Goal: Task Accomplishment & Management: Use online tool/utility

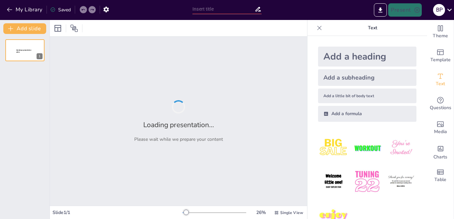
type input "Геймификация в образовании: Эффективные игровые механики для уроков русского яз…"
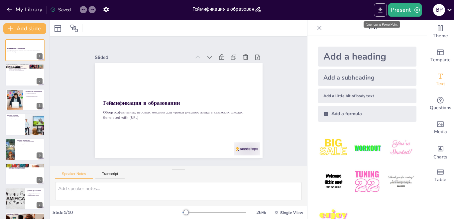
click at [377, 8] on button "Export to PowerPoint" at bounding box center [380, 9] width 13 height 13
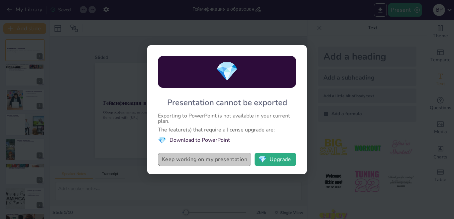
click at [235, 159] on button "Keep working on my presentation" at bounding box center [204, 158] width 93 height 13
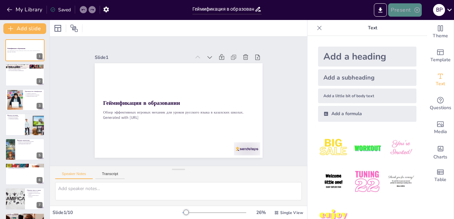
click at [416, 13] on icon "button" at bounding box center [417, 10] width 7 height 7
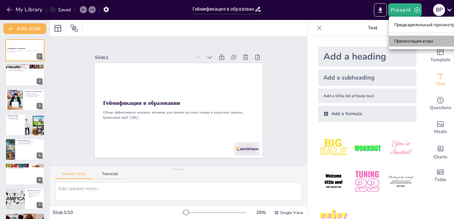
click at [415, 44] on font "Презентация игры" at bounding box center [413, 41] width 39 height 7
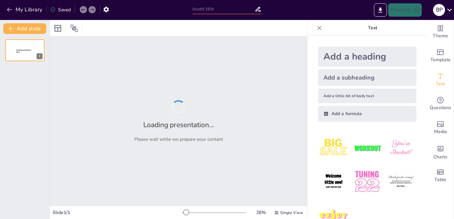
type input "Геймификация в образовании: Эффективные игровые механики для уроков русского яз…"
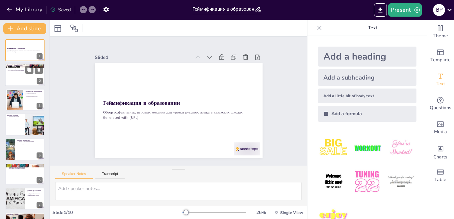
click at [17, 73] on div at bounding box center [25, 75] width 40 height 23
type textarea "Loremipsumdo sitametconse adipi elits, doeiusm tempori utlaboreetdo mag aliquae…"
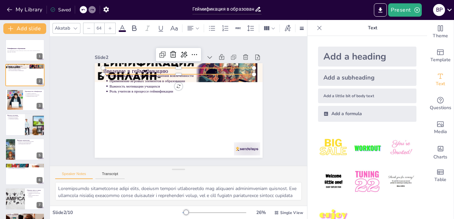
click at [129, 65] on div "Введение в геймификацию Геймификация как метод повышения вовлеченности Применен…" at bounding box center [177, 109] width 177 height 111
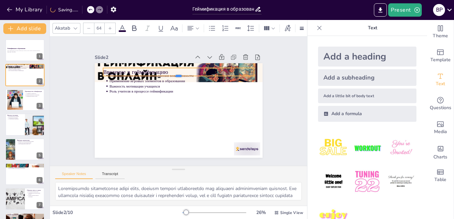
click at [173, 73] on div at bounding box center [190, 81] width 134 height 80
type input "62.9"
drag, startPoint x: 100, startPoint y: 62, endPoint x: 102, endPoint y: 80, distance: 17.8
click at [102, 80] on div "Введение в геймификацию Геймификация как метод повышения вовлеченности Применен…" at bounding box center [173, 108] width 192 height 165
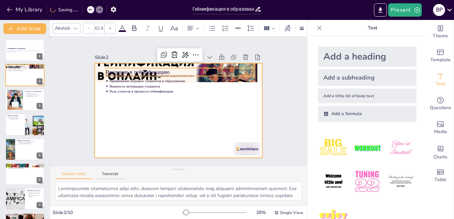
click at [132, 131] on div at bounding box center [175, 110] width 189 height 142
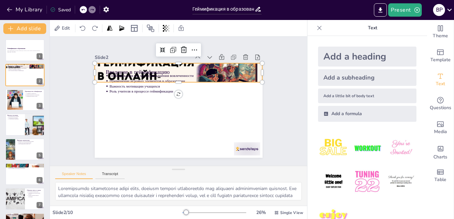
click at [98, 61] on div at bounding box center [192, 76] width 189 height 160
drag, startPoint x: 89, startPoint y: 58, endPoint x: 91, endPoint y: 72, distance: 14.1
click at [91, 72] on div "Введение в геймификацию Геймификация как метод повышения вовлеченности Применен…" at bounding box center [175, 109] width 192 height 154
click at [97, 63] on div at bounding box center [190, 75] width 187 height 147
click at [107, 63] on div at bounding box center [198, 81] width 182 height 176
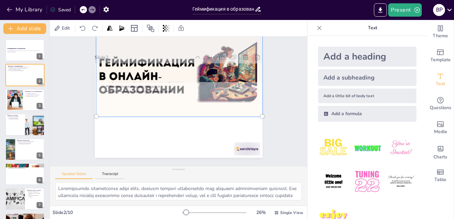
click at [97, 63] on div at bounding box center [195, 78] width 197 height 179
click at [100, 63] on div at bounding box center [196, 122] width 193 height 187
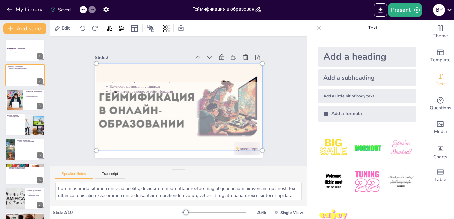
drag, startPoint x: 203, startPoint y: 49, endPoint x: 203, endPoint y: 87, distance: 38.2
click at [203, 87] on div at bounding box center [176, 106] width 198 height 169
click at [193, 114] on div at bounding box center [177, 106] width 198 height 157
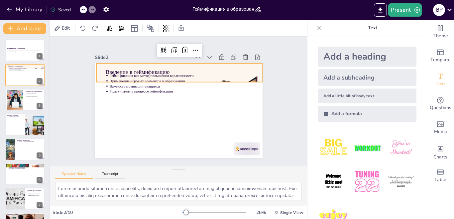
click at [264, 101] on div "Slide 1 Геймификация в образовании Обзор эффективных игровых механик для уроков…" at bounding box center [178, 101] width 233 height 186
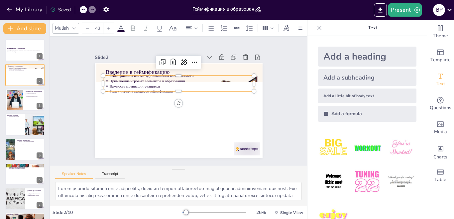
click at [215, 73] on p "Геймификация как метод повышения вовлеченности" at bounding box center [200, 89] width 89 height 120
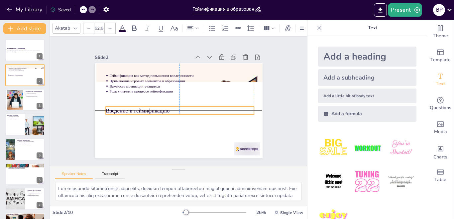
drag, startPoint x: 208, startPoint y: 66, endPoint x: 206, endPoint y: 104, distance: 37.6
click at [206, 104] on p "Введение в геймификацию" at bounding box center [177, 110] width 144 height 53
click at [82, 7] on div at bounding box center [83, 9] width 7 height 7
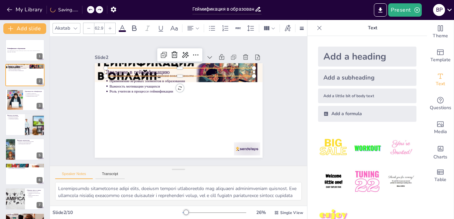
click at [82, 7] on div "My Library Saving......" at bounding box center [60, 9] width 120 height 12
click at [82, 7] on div at bounding box center [83, 9] width 7 height 7
type input "64"
click at [82, 7] on div at bounding box center [83, 9] width 7 height 7
click at [82, 7] on div "My Library Saving......" at bounding box center [60, 9] width 120 height 12
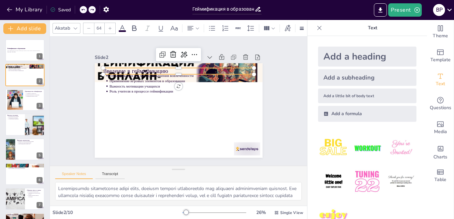
click at [82, 7] on div at bounding box center [83, 9] width 7 height 7
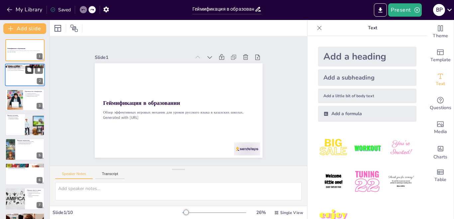
click at [28, 72] on button at bounding box center [29, 70] width 8 height 8
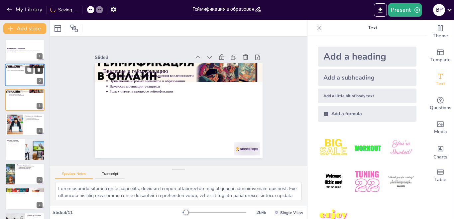
click at [39, 73] on button at bounding box center [39, 70] width 8 height 8
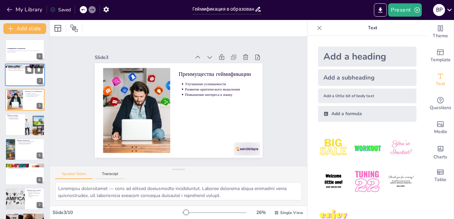
click at [16, 73] on div at bounding box center [25, 75] width 40 height 23
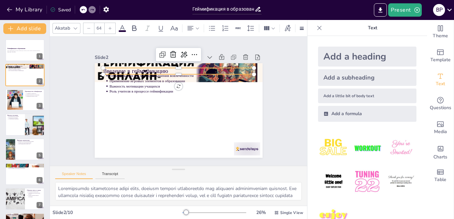
click at [215, 67] on p "Введение в геймификацию" at bounding box center [190, 73] width 141 height 68
click at [215, 67] on p "Введение в геймификацию" at bounding box center [187, 74] width 146 height 54
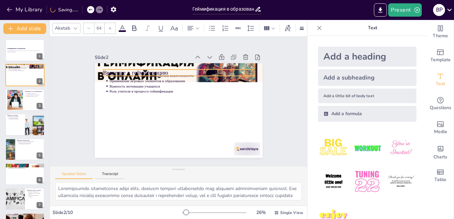
click at [215, 67] on p "Введение в геймификацию" at bounding box center [181, 73] width 151 height 24
click at [215, 67] on p "Введение в геймификацию" at bounding box center [206, 106] width 39 height 149
click at [215, 67] on p "Введение в геймификацию" at bounding box center [189, 75] width 141 height 68
click at [215, 67] on p "Введение в геймификацию" at bounding box center [201, 84] width 95 height 127
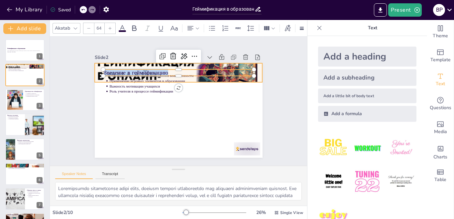
click at [201, 61] on div "Геймификация как метод повышения вовлеченности Применение игровых элементов в о…" at bounding box center [211, 81] width 84 height 145
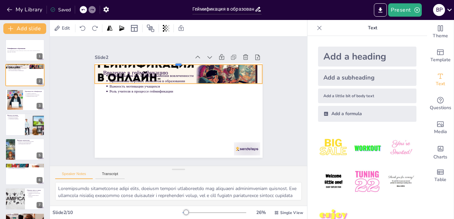
click at [201, 61] on div at bounding box center [194, 65] width 155 height 73
click at [201, 63] on div at bounding box center [186, 75] width 187 height 135
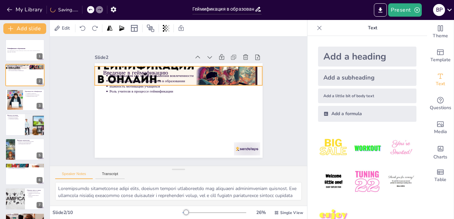
click at [201, 63] on div "Введение в геймификацию Геймификация как метод повышения вовлеченности Применен…" at bounding box center [189, 65] width 159 height 52
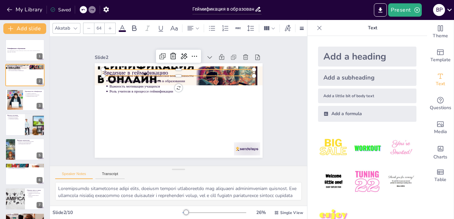
click at [200, 67] on p "Введение в геймификацию" at bounding box center [197, 80] width 117 height 107
click at [200, 67] on p "Введение в геймификацию" at bounding box center [207, 104] width 24 height 151
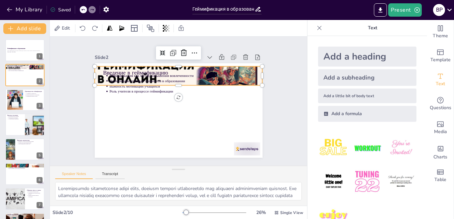
click at [93, 66] on div at bounding box center [183, 76] width 182 height 121
click at [93, 74] on div at bounding box center [176, 126] width 176 height 105
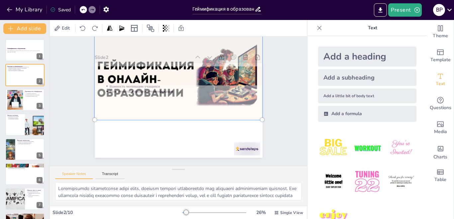
click at [93, 66] on div at bounding box center [188, 77] width 199 height 159
click at [93, 66] on div at bounding box center [184, 76] width 192 height 130
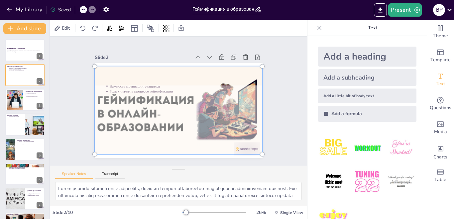
drag, startPoint x: 93, startPoint y: 66, endPoint x: 108, endPoint y: 100, distance: 36.9
click at [108, 100] on div at bounding box center [175, 109] width 197 height 145
click at [176, 107] on div at bounding box center [177, 110] width 185 height 114
click at [162, 102] on div at bounding box center [170, 102] width 114 height 185
click at [162, 102] on div at bounding box center [175, 109] width 197 height 145
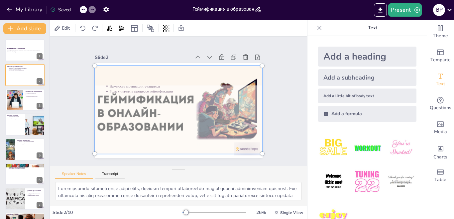
click at [95, 96] on div at bounding box center [174, 108] width 200 height 171
click at [95, 96] on div at bounding box center [170, 104] width 159 height 199
click at [95, 96] on div at bounding box center [174, 108] width 200 height 171
click at [95, 96] on div at bounding box center [172, 107] width 195 height 189
click at [218, 109] on div at bounding box center [172, 107] width 195 height 189
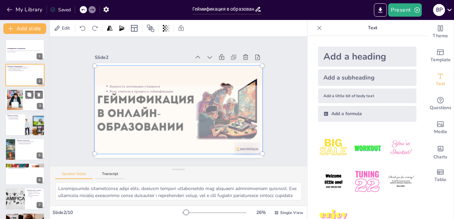
click at [22, 102] on div at bounding box center [15, 99] width 30 height 20
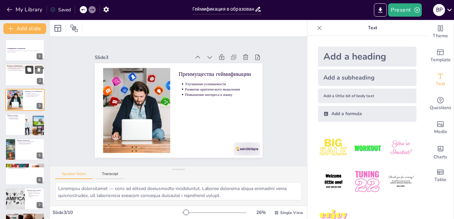
click at [26, 71] on button at bounding box center [29, 70] width 8 height 8
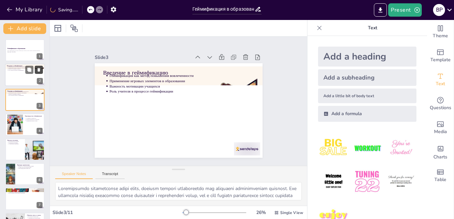
click at [40, 67] on icon at bounding box center [39, 69] width 5 height 5
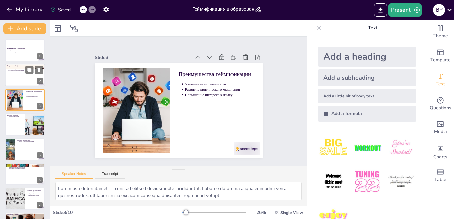
click at [14, 76] on div at bounding box center [25, 75] width 40 height 23
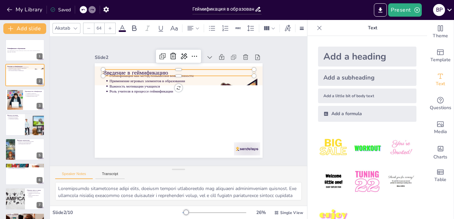
click at [231, 69] on p "Введение в геймификацию" at bounding box center [197, 80] width 117 height 107
click at [231, 69] on p "Введение в геймификацию" at bounding box center [189, 75] width 141 height 68
click at [85, 9] on icon at bounding box center [83, 10] width 4 height 4
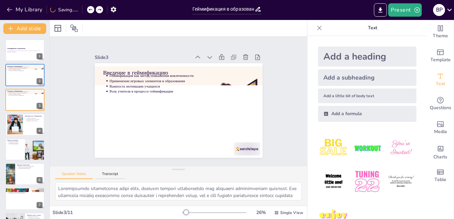
click at [85, 9] on div "My Library Saving......" at bounding box center [60, 9] width 120 height 12
click at [85, 9] on icon at bounding box center [83, 10] width 4 height 4
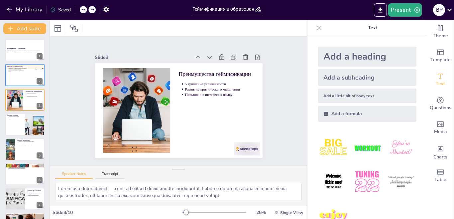
click at [85, 9] on icon at bounding box center [83, 10] width 4 height 4
type textarea "Loremipsumdo sitametconse adipi elits, doeiusm tempori utlaboreetdo mag aliquae…"
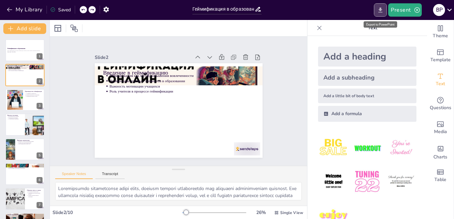
click at [380, 10] on icon "Export to PowerPoint" at bounding box center [380, 9] width 4 height 5
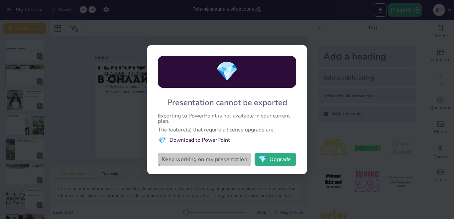
click at [239, 157] on button "Keep working on my presentation" at bounding box center [204, 158] width 93 height 13
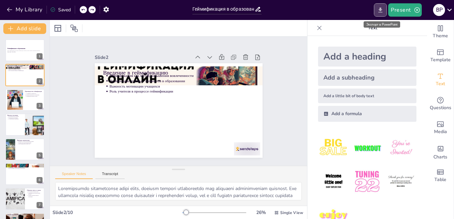
click at [375, 9] on button "Export to PowerPoint" at bounding box center [380, 9] width 13 height 13
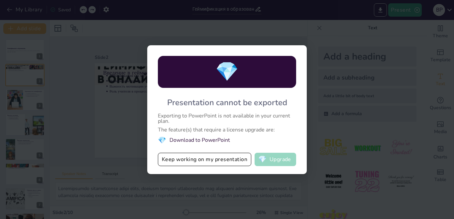
click at [277, 159] on button "💎 Upgrade" at bounding box center [275, 158] width 42 height 13
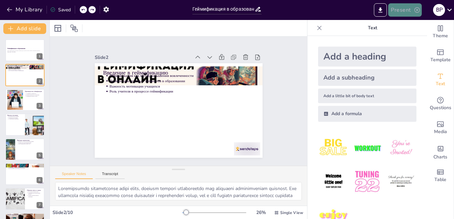
click at [411, 9] on button "Present" at bounding box center [404, 9] width 33 height 13
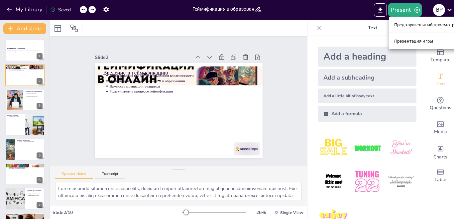
click at [380, 10] on div at bounding box center [227, 109] width 454 height 219
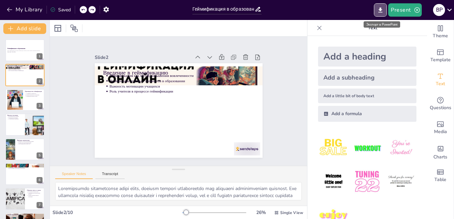
click at [380, 10] on icon "Export to PowerPoint" at bounding box center [380, 9] width 4 height 5
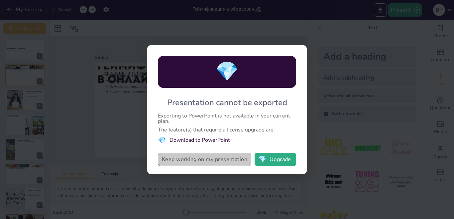
click at [170, 160] on button "Keep working on my presentation" at bounding box center [204, 158] width 93 height 13
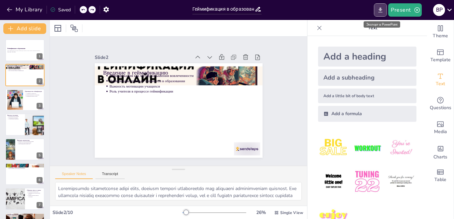
click at [375, 11] on button "Export to PowerPoint" at bounding box center [380, 9] width 13 height 13
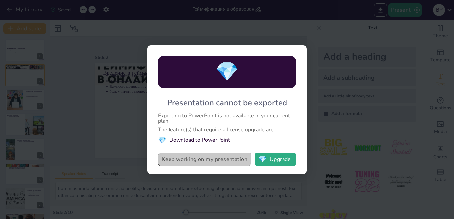
click at [196, 157] on button "Keep working on my presentation" at bounding box center [204, 158] width 93 height 13
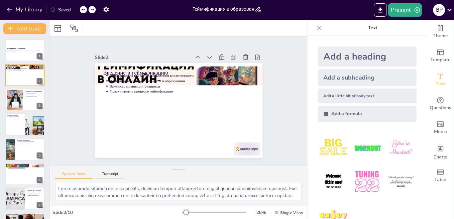
click at [316, 31] on icon at bounding box center [319, 28] width 7 height 7
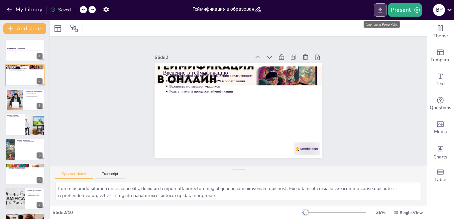
click at [385, 8] on button "Export to PowerPoint" at bounding box center [380, 9] width 13 height 13
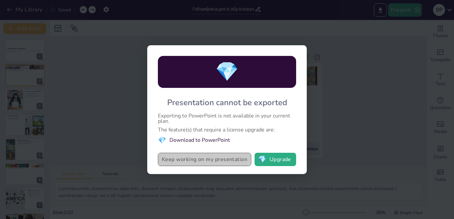
click at [222, 157] on button "Keep working on my presentation" at bounding box center [204, 158] width 93 height 13
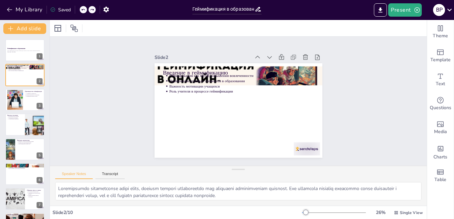
click at [222, 157] on div "Slide 1 Геймификация в образовании Обзор эффективных игровых механик для уроков…" at bounding box center [238, 101] width 395 height 204
click at [450, 8] on icon at bounding box center [449, 9] width 9 height 9
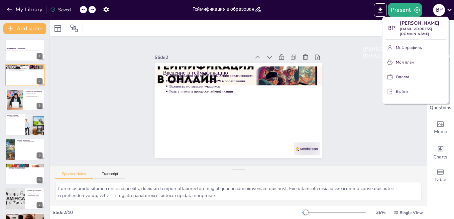
click at [433, 23] on font "[PERSON_NAME]" at bounding box center [420, 23] width 40 height 6
click at [422, 48] on div "[PERSON_NAME] [EMAIL_ADDRESS][DOMAIN_NAME]" at bounding box center [412, 52] width 111 height 25
click at [410, 45] on font "[PERSON_NAME]" at bounding box center [386, 48] width 47 height 7
click at [383, 11] on div at bounding box center [227, 109] width 454 height 219
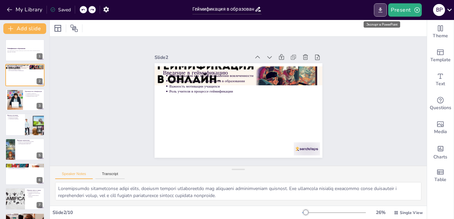
click at [380, 8] on icon "Export to PowerPoint" at bounding box center [380, 10] width 7 height 7
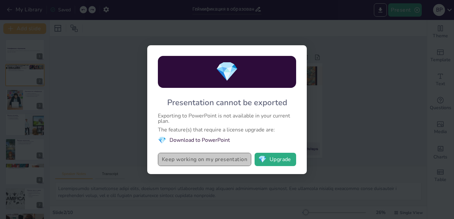
click at [217, 159] on button "Keep working on my presentation" at bounding box center [204, 158] width 93 height 13
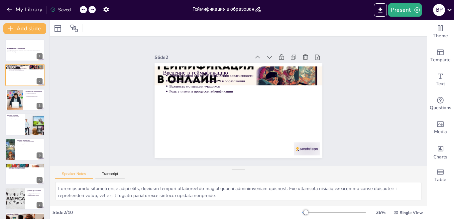
click at [61, 9] on div "Saved" at bounding box center [60, 10] width 21 height 6
click at [26, 6] on button "My Library" at bounding box center [25, 9] width 40 height 11
